Goal: Book appointment/travel/reservation

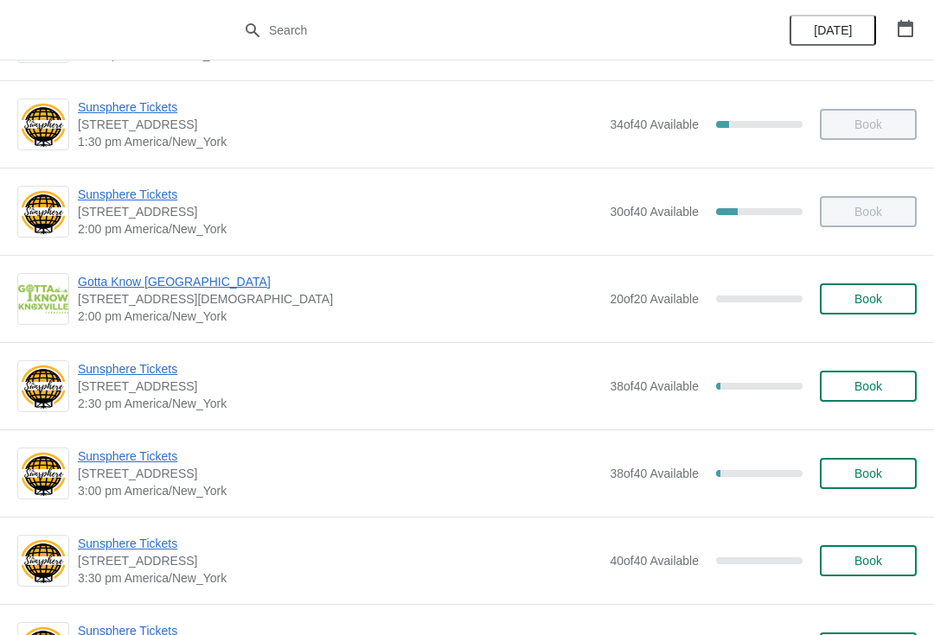
scroll to position [604, 0]
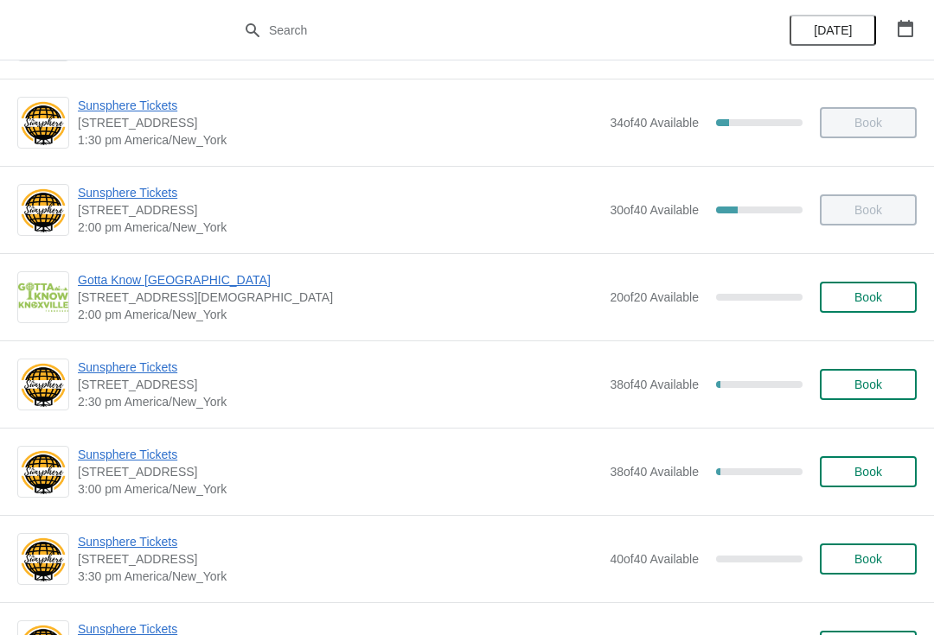
click at [163, 459] on span "Sunsphere Tickets" at bounding box center [339, 454] width 523 height 17
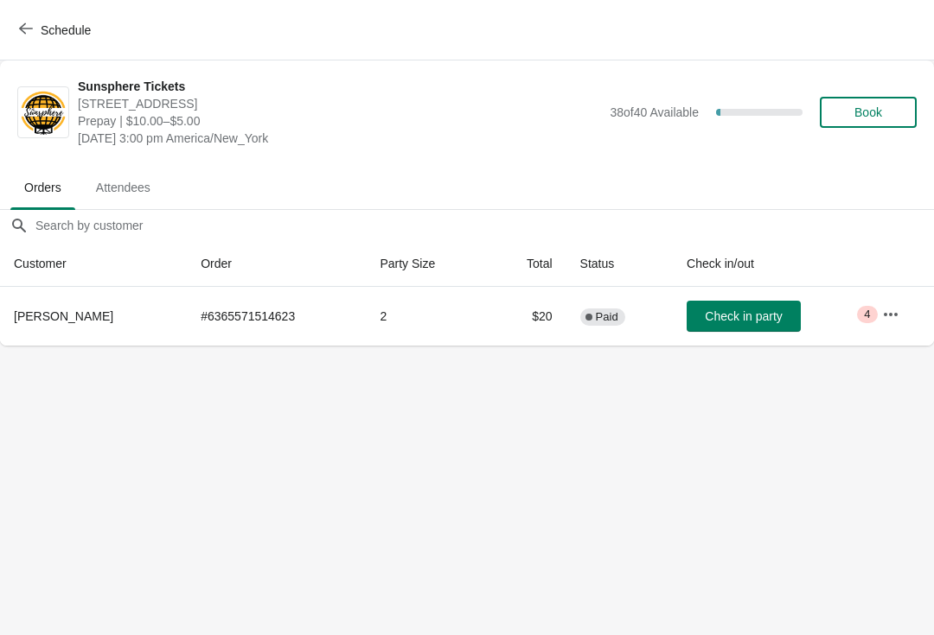
click at [738, 301] on button "Check in party" at bounding box center [743, 316] width 114 height 31
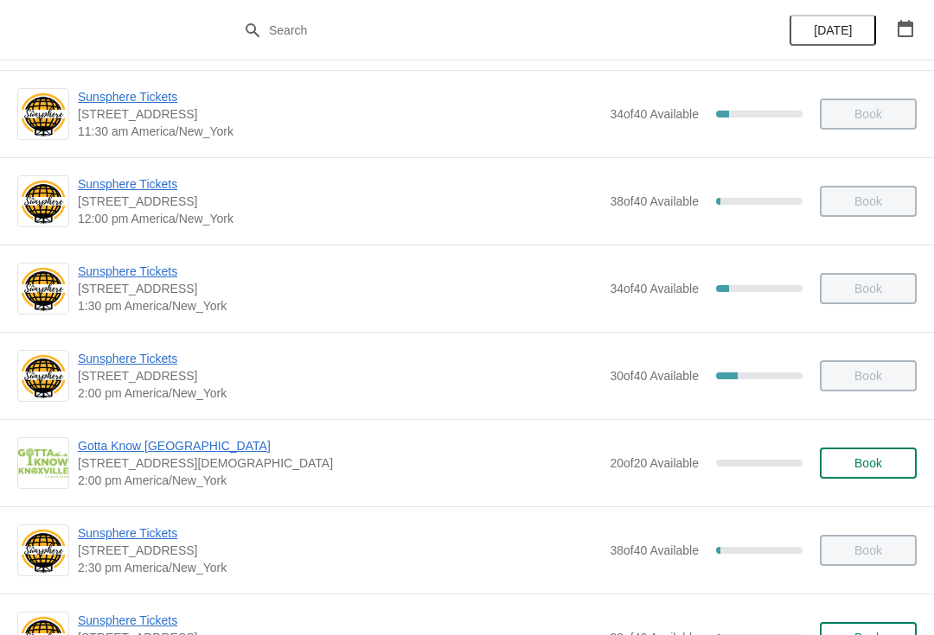
scroll to position [478, 0]
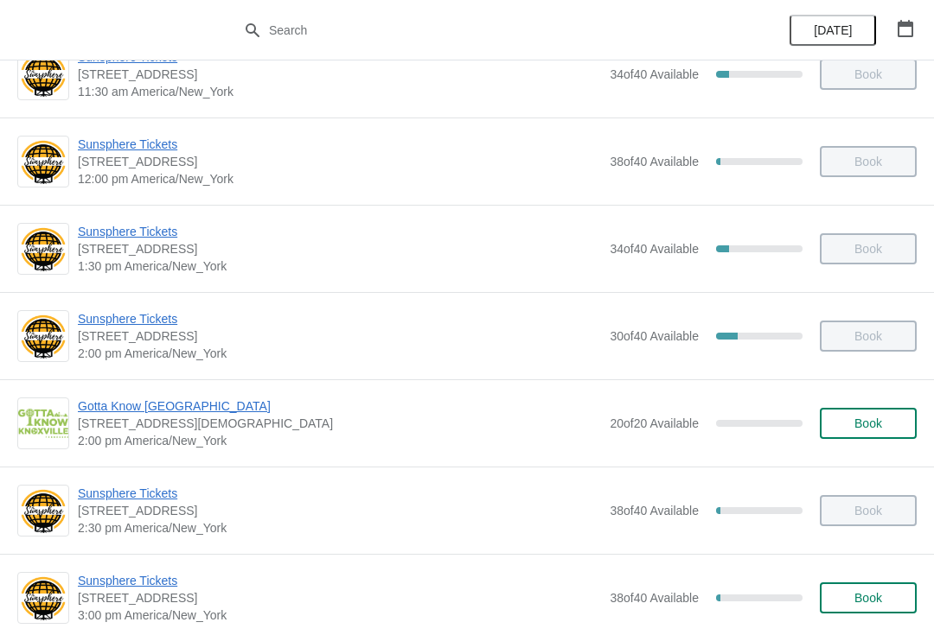
click at [872, 429] on span "Book" at bounding box center [868, 424] width 28 height 14
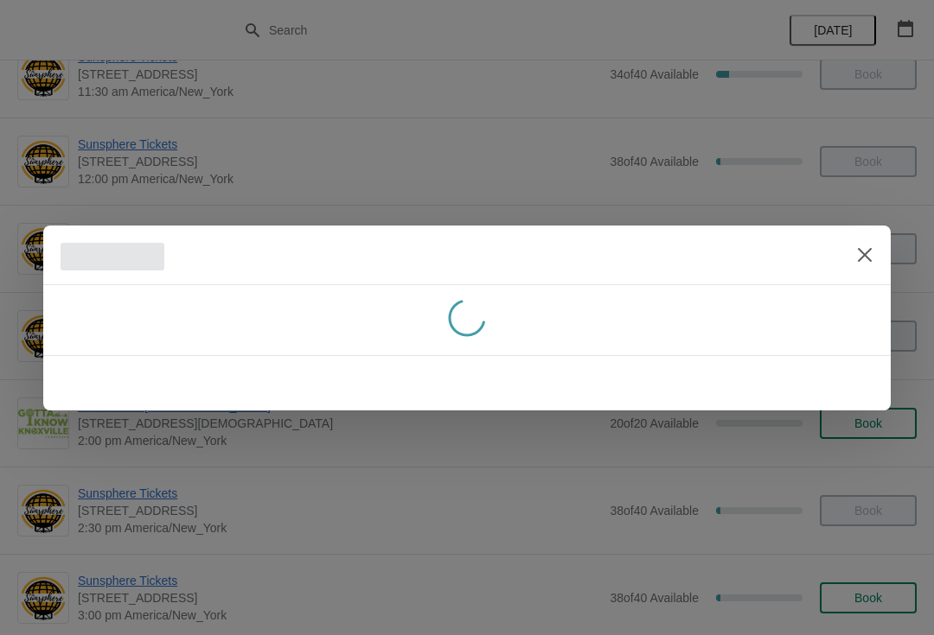
click at [858, 260] on icon "Close" at bounding box center [865, 254] width 14 height 14
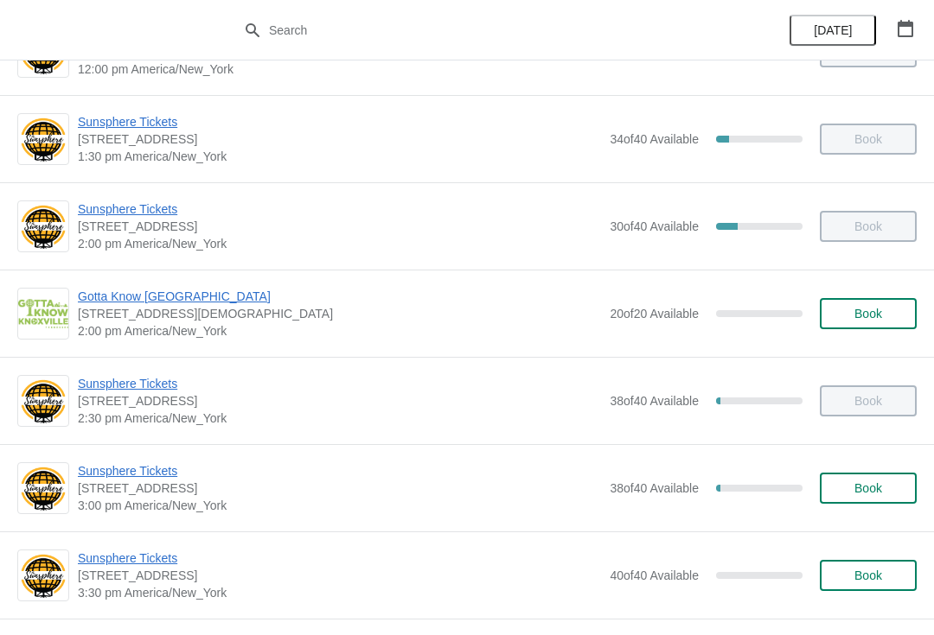
scroll to position [694, 0]
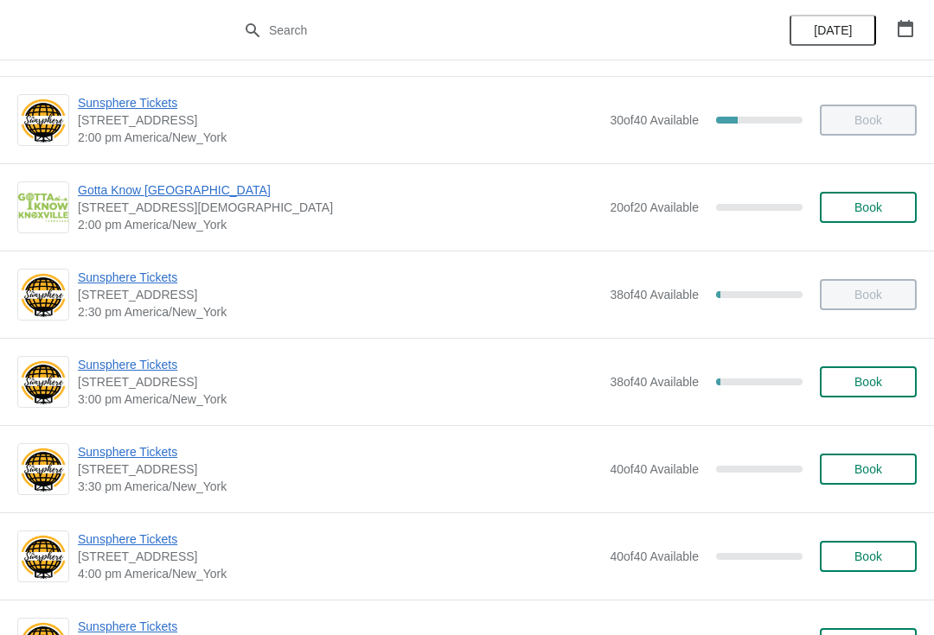
click at [893, 385] on span "Book" at bounding box center [868, 382] width 66 height 14
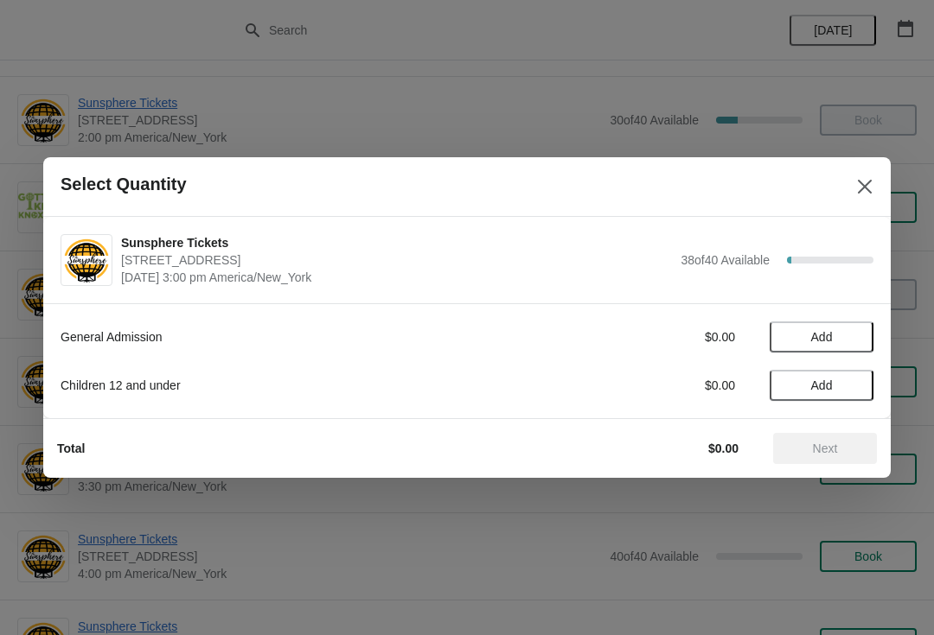
click at [853, 349] on button "Add" at bounding box center [821, 337] width 104 height 31
click at [826, 449] on span "Next" at bounding box center [825, 449] width 25 height 14
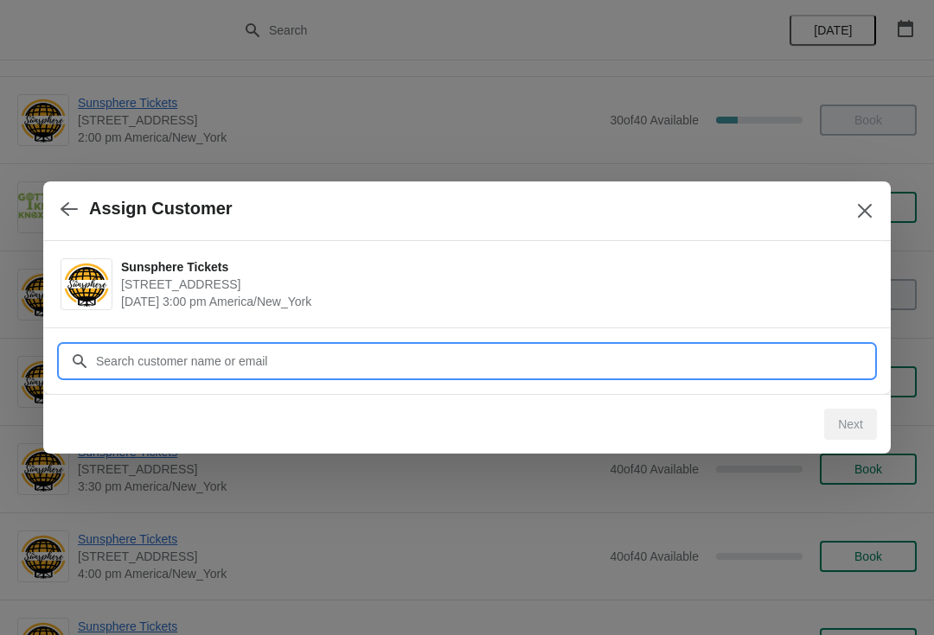
click at [699, 354] on input "Customer" at bounding box center [484, 361] width 778 height 31
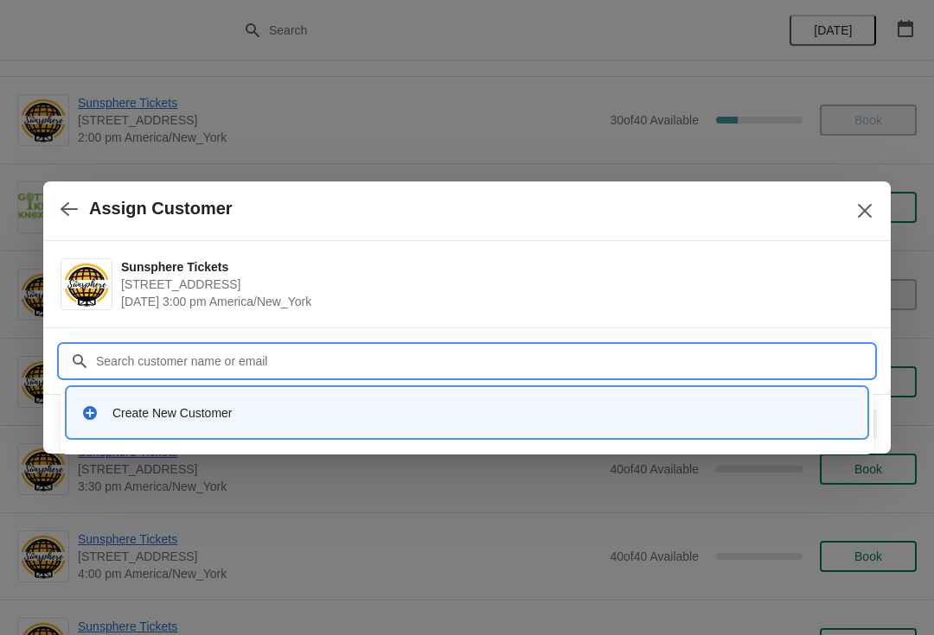
click at [382, 412] on div "Create New Customer" at bounding box center [482, 413] width 740 height 17
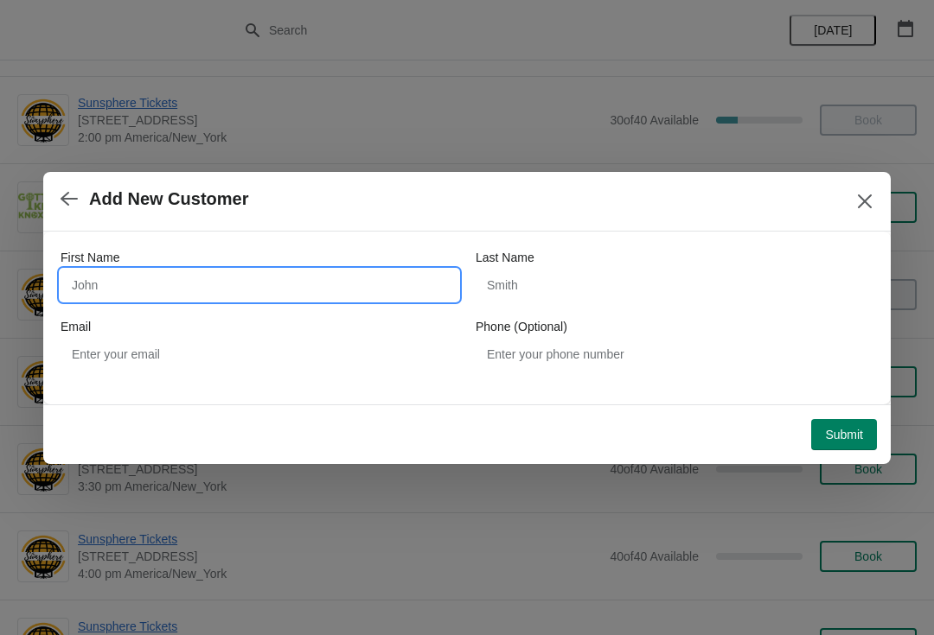
click at [282, 273] on input "First Name" at bounding box center [260, 285] width 398 height 31
type input "W"
click at [843, 406] on div "Submit" at bounding box center [459, 427] width 833 height 45
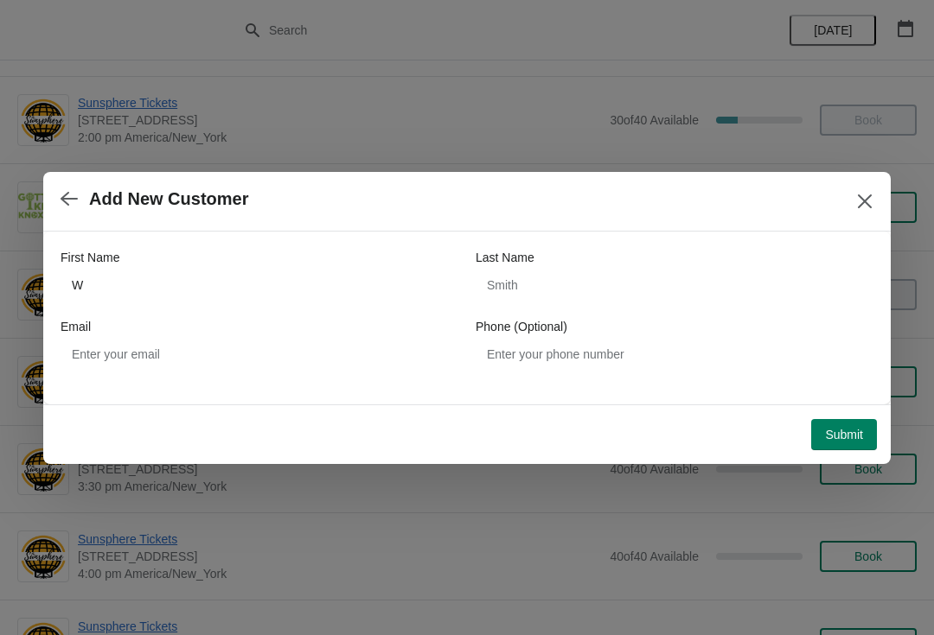
click at [835, 443] on button "Submit" at bounding box center [844, 434] width 66 height 31
